Goal: Navigation & Orientation: Find specific page/section

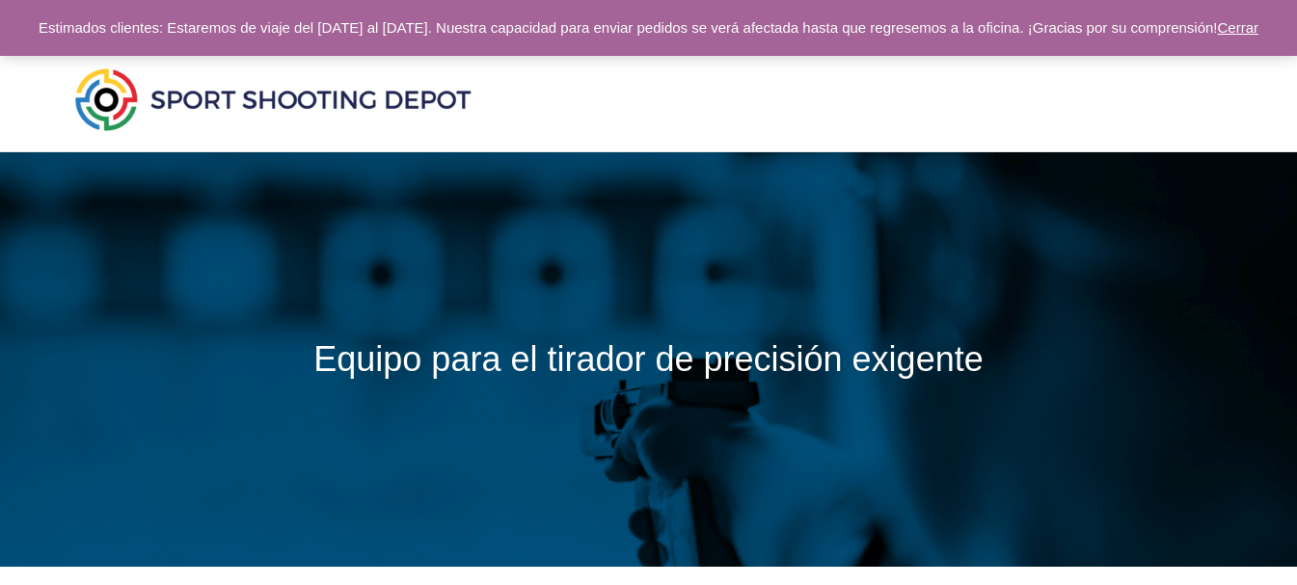
click at [441, 126] on img at bounding box center [272, 99] width 405 height 71
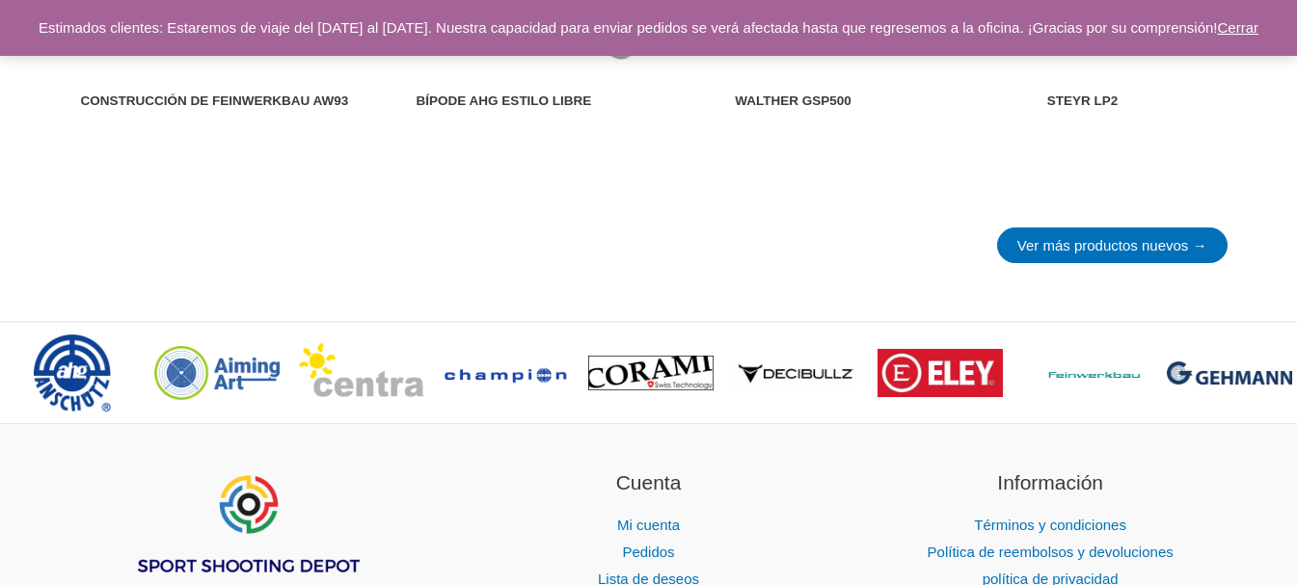
scroll to position [2796, 0]
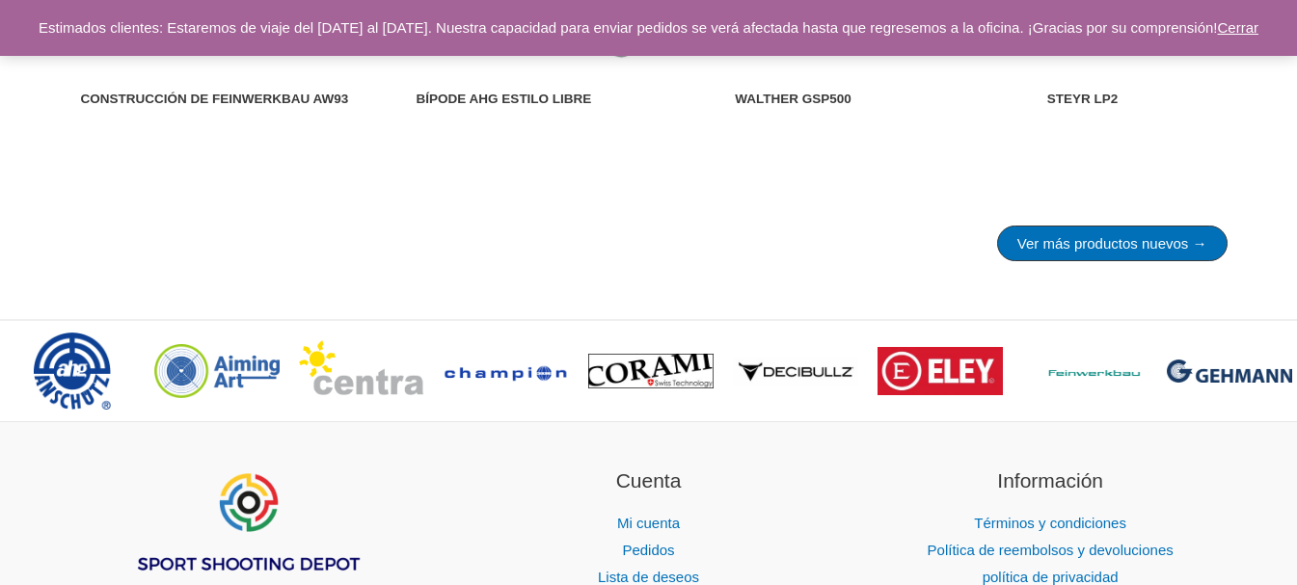
click at [1091, 252] on font "Ver más productos nuevos →" at bounding box center [1112, 243] width 190 height 16
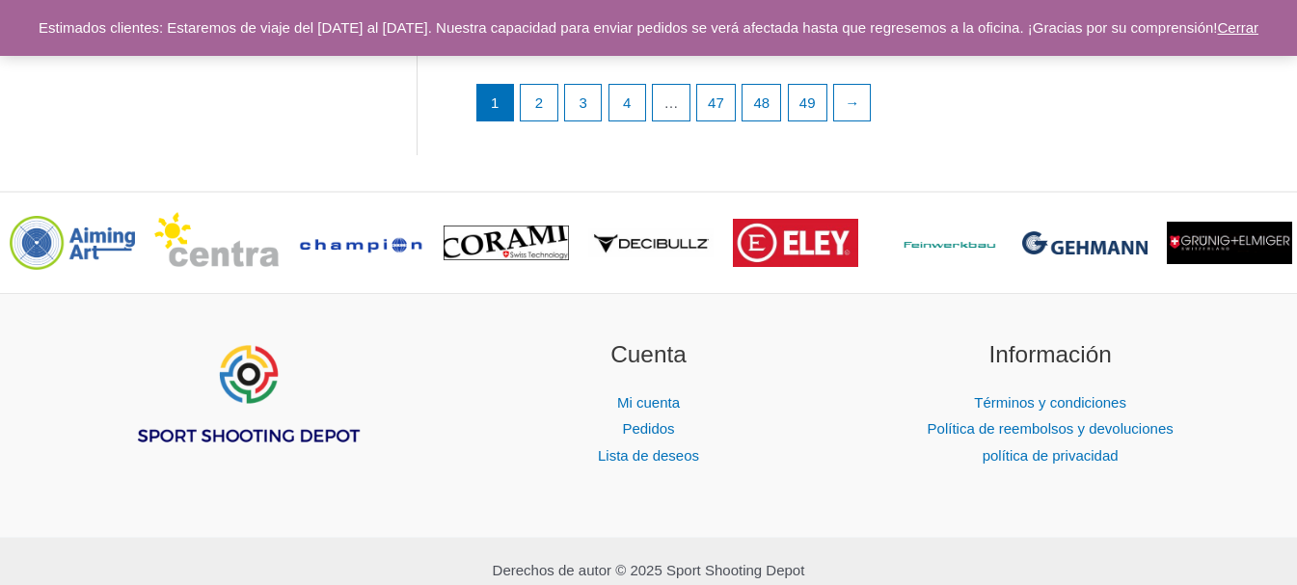
scroll to position [3085, 0]
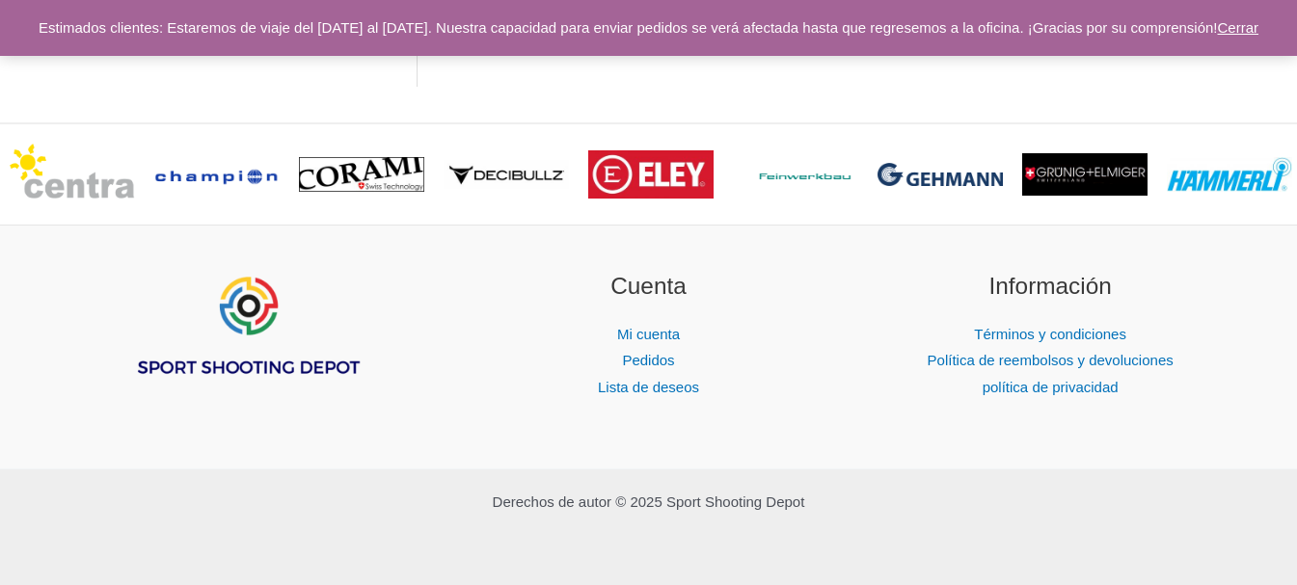
click at [548, 53] on link "2" at bounding box center [539, 33] width 37 height 39
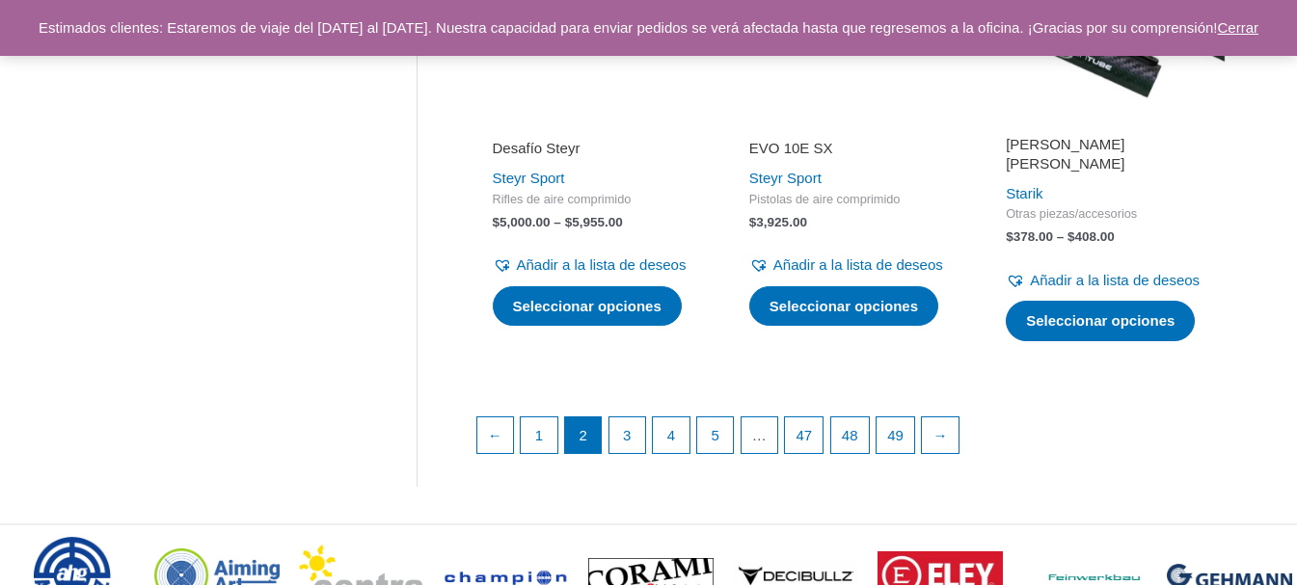
scroll to position [2700, 0]
